Goal: Find specific page/section

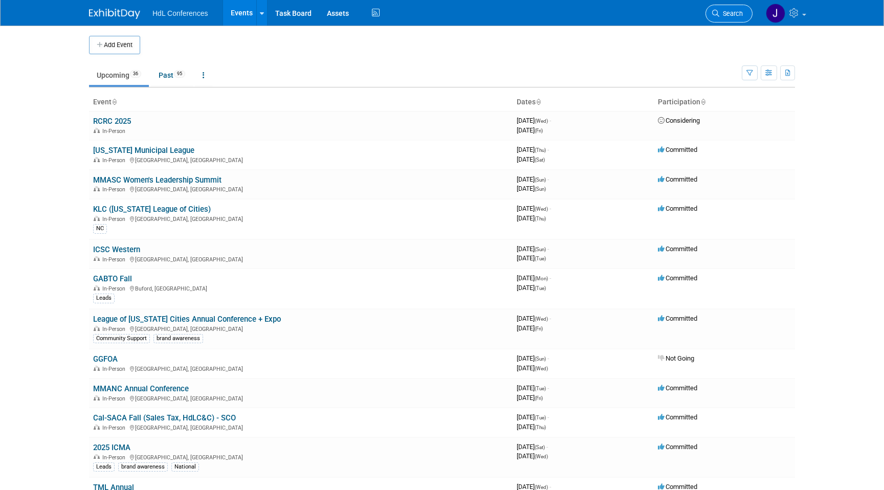
click at [742, 12] on link "Search" at bounding box center [728, 14] width 47 height 18
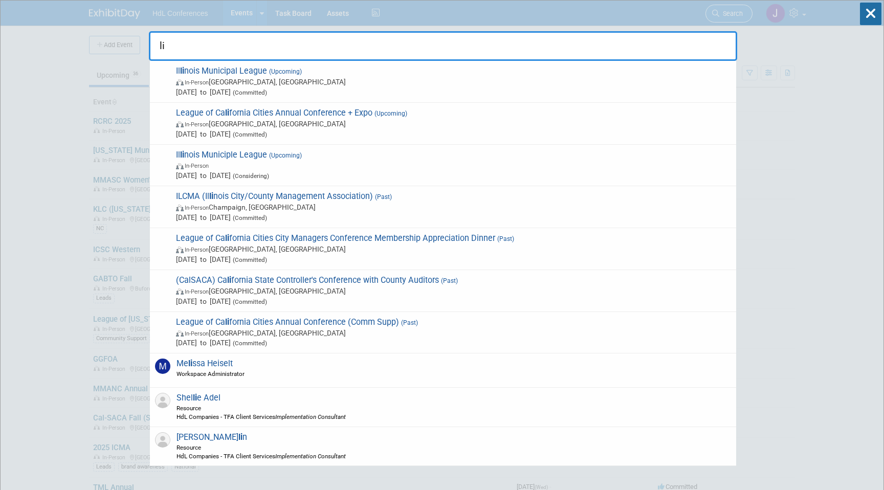
type input "l"
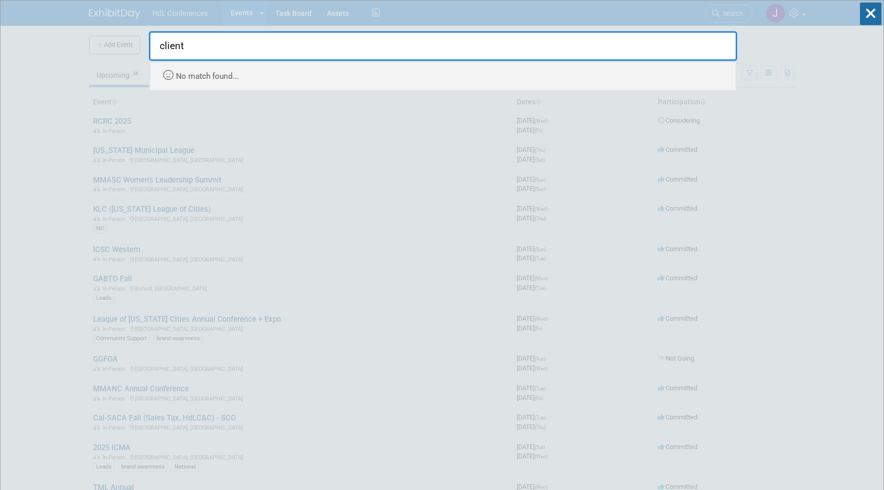
type input "client"
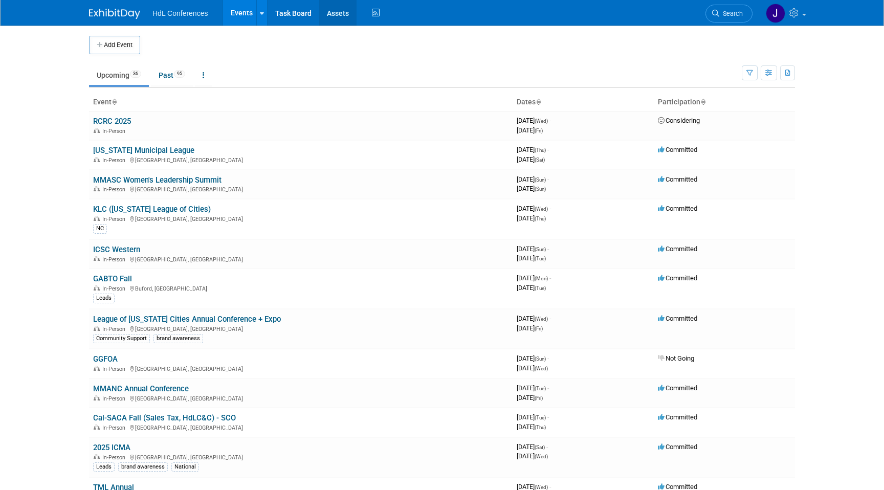
click at [338, 16] on link "Assets" at bounding box center [337, 13] width 37 height 26
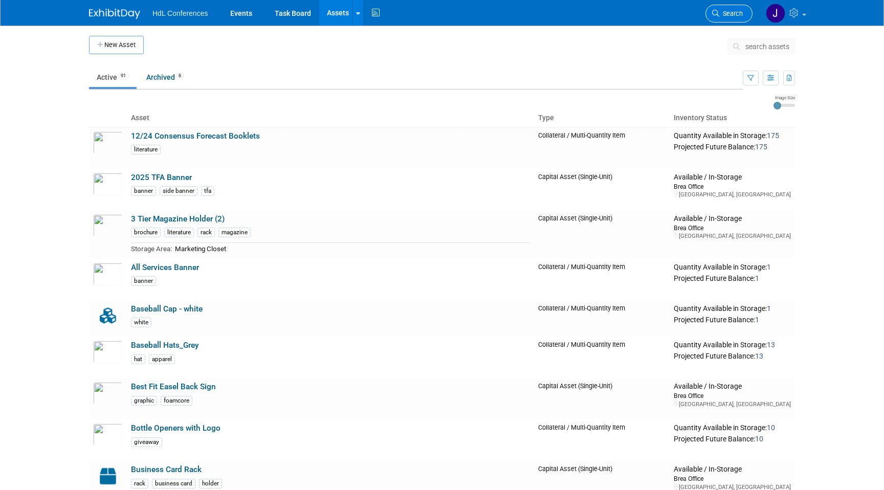
click at [716, 21] on link "Search" at bounding box center [728, 14] width 47 height 18
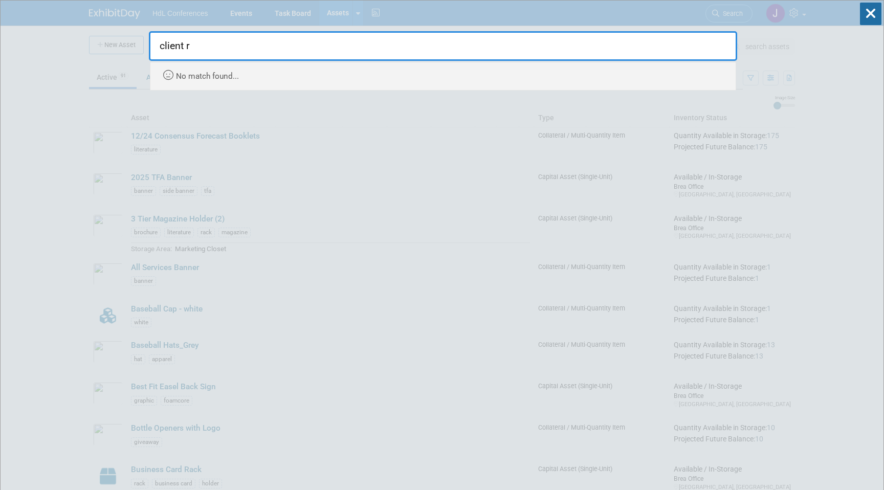
type input "client r"
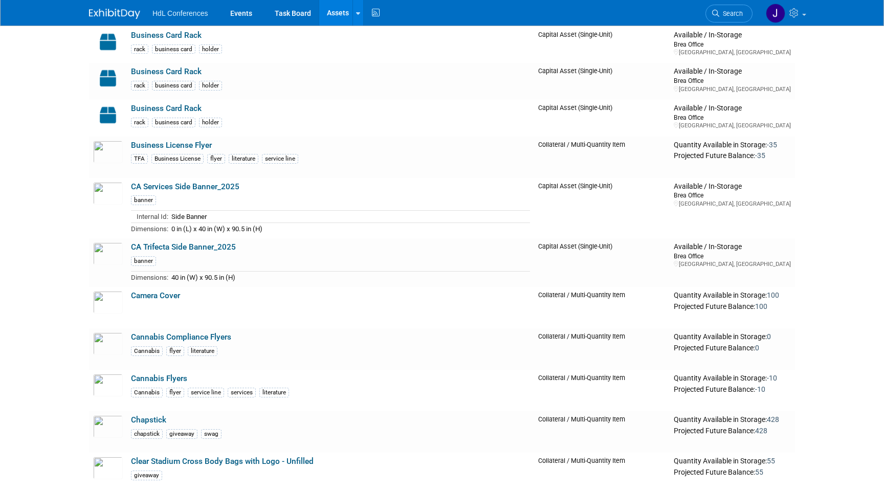
scroll to position [317, 0]
